Goal: Transaction & Acquisition: Purchase product/service

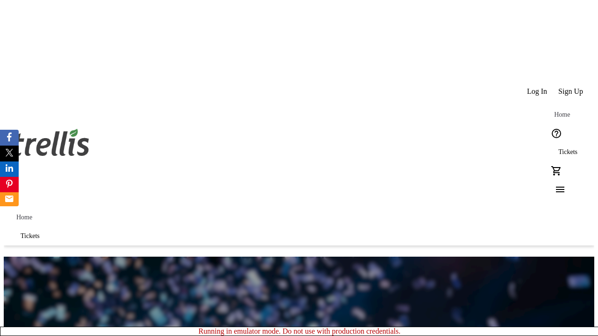
click at [572, 87] on span "Sign Up" at bounding box center [570, 91] width 25 height 8
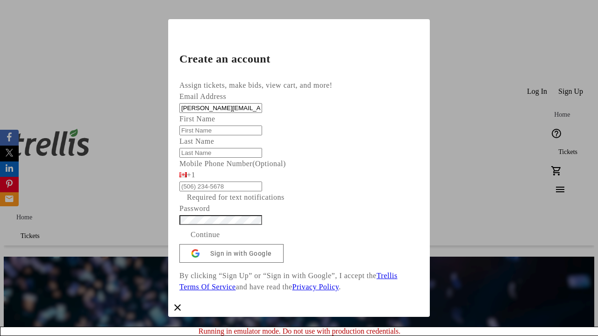
type input "[PERSON_NAME][EMAIL_ADDRESS][DOMAIN_NAME]"
type input "[PERSON_NAME]"
type input "Kassulke"
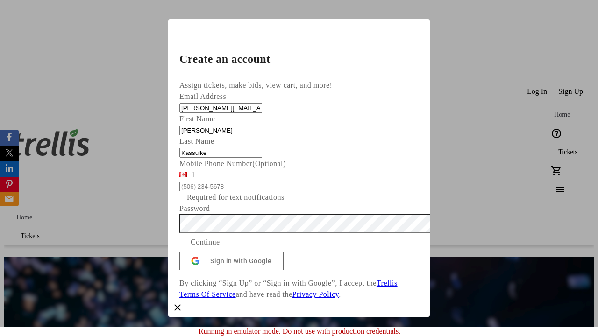
click at [220, 248] on span "Continue" at bounding box center [205, 242] width 29 height 11
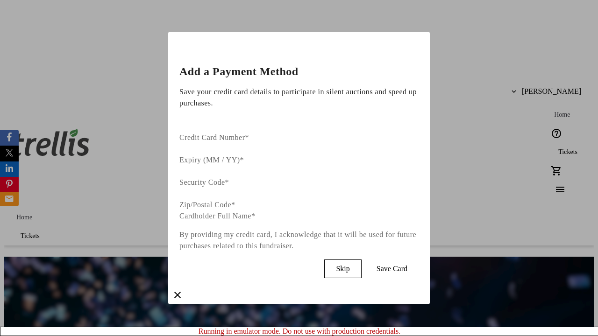
click at [350, 265] on span "Skip" at bounding box center [343, 269] width 14 height 8
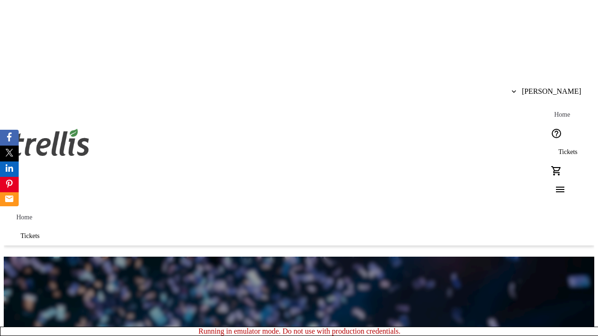
click at [558, 149] on span "Tickets" at bounding box center [567, 152] width 19 height 7
